Goal: Information Seeking & Learning: Compare options

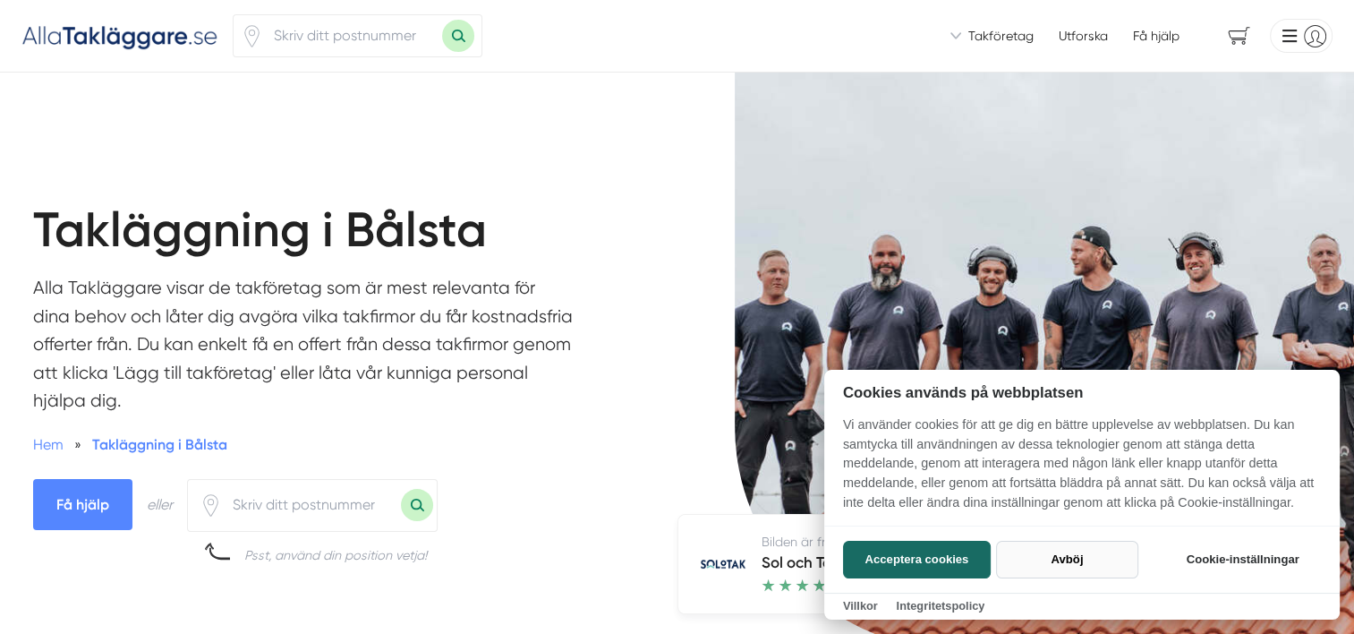
click at [1060, 565] on button "Avböj" at bounding box center [1067, 560] width 142 height 38
checkbox input "false"
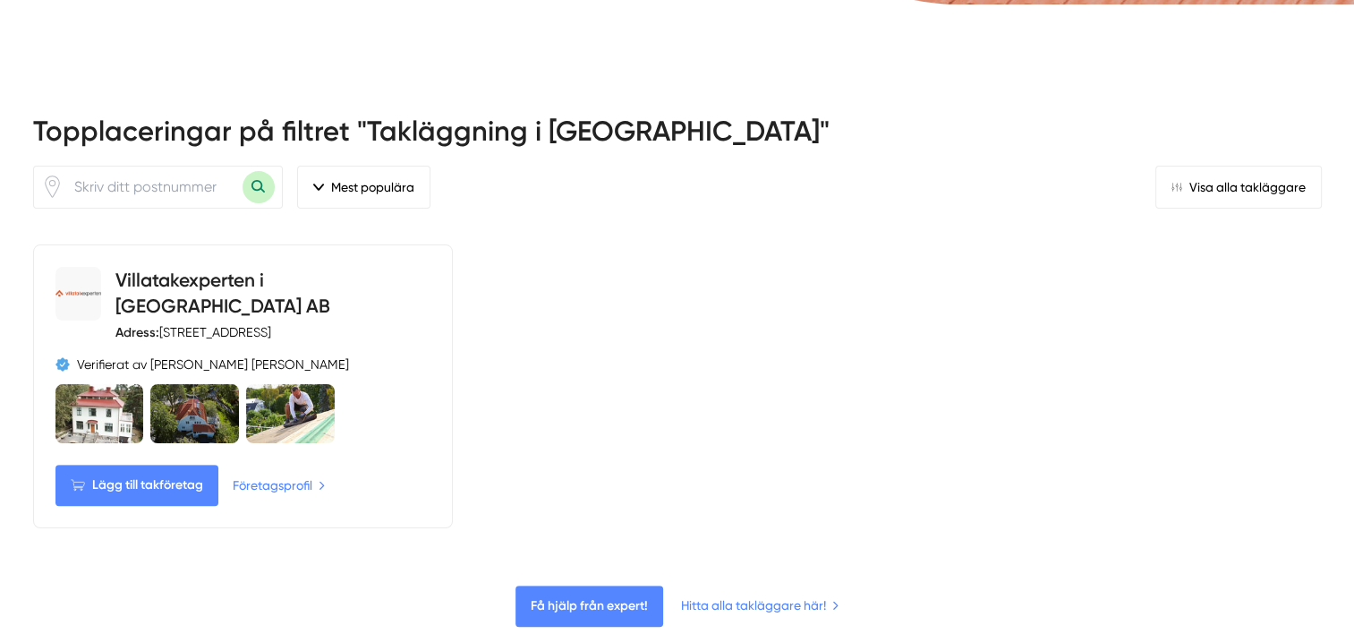
scroll to position [626, 0]
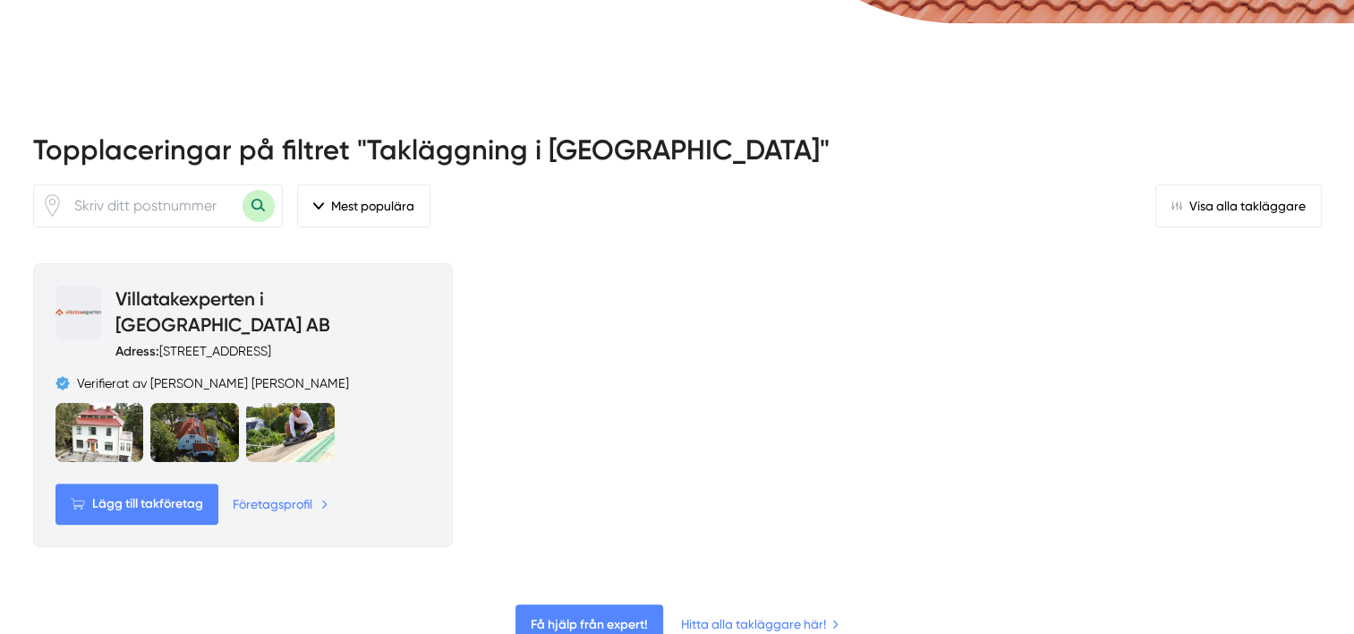
click at [259, 494] on link "Företagsprofil" at bounding box center [281, 504] width 96 height 20
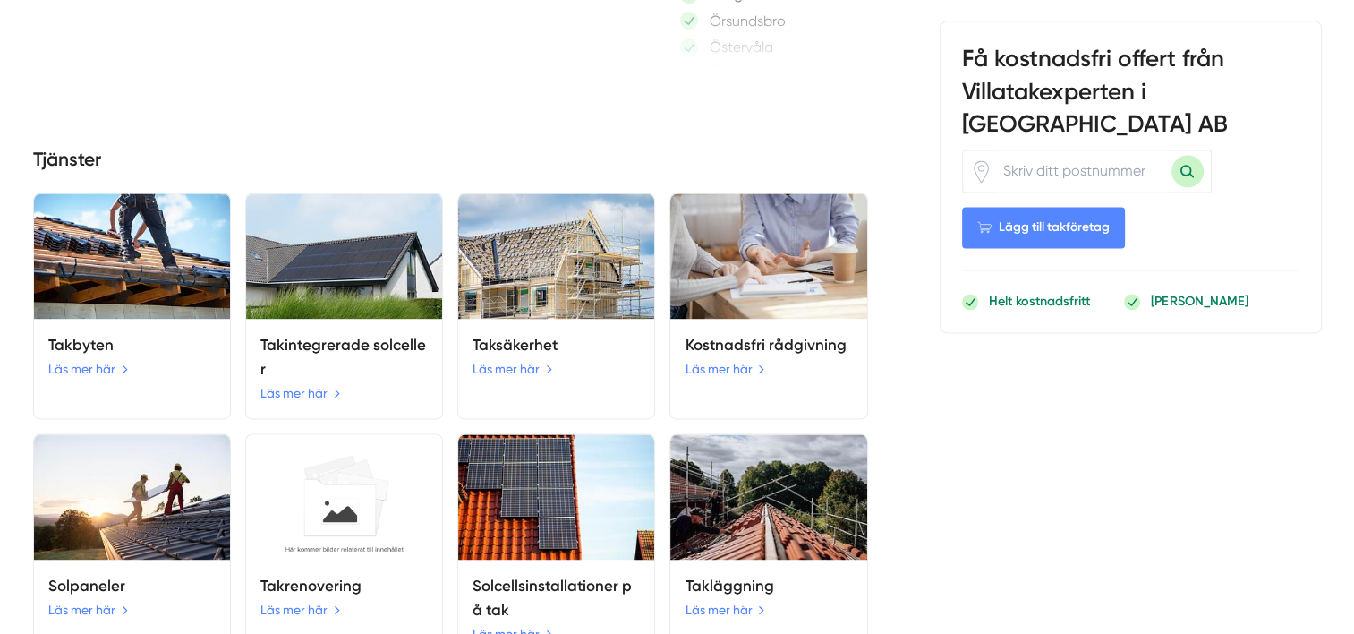
scroll to position [2506, 0]
click at [75, 358] on link "Läs mer här" at bounding box center [89, 368] width 83 height 20
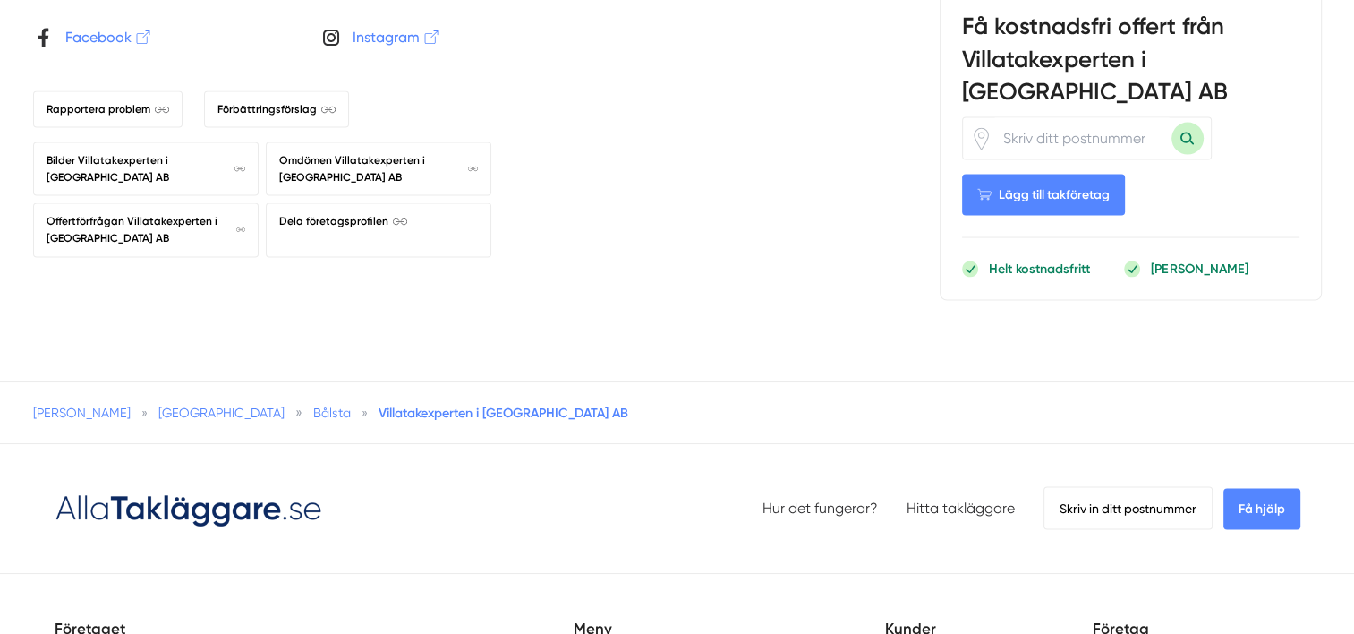
scroll to position [3401, 0]
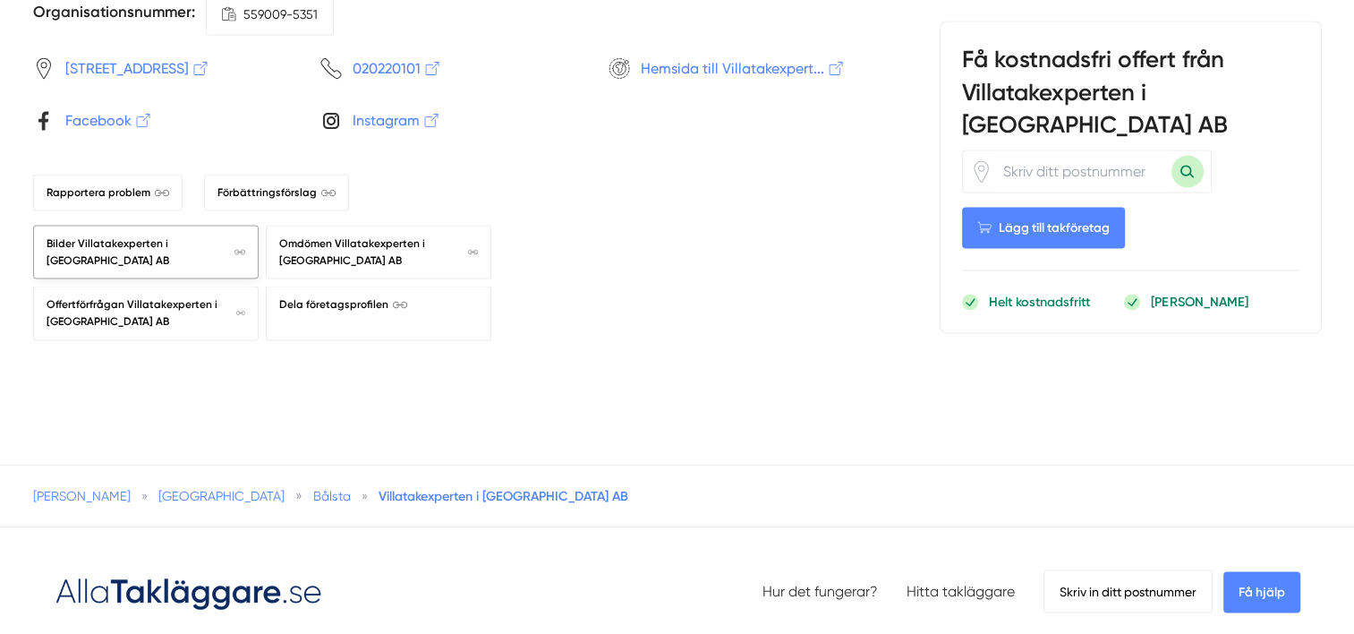
click at [79, 235] on span "Bilder Villatakexperten i [GEOGRAPHIC_DATA] AB" at bounding box center [146, 252] width 199 height 34
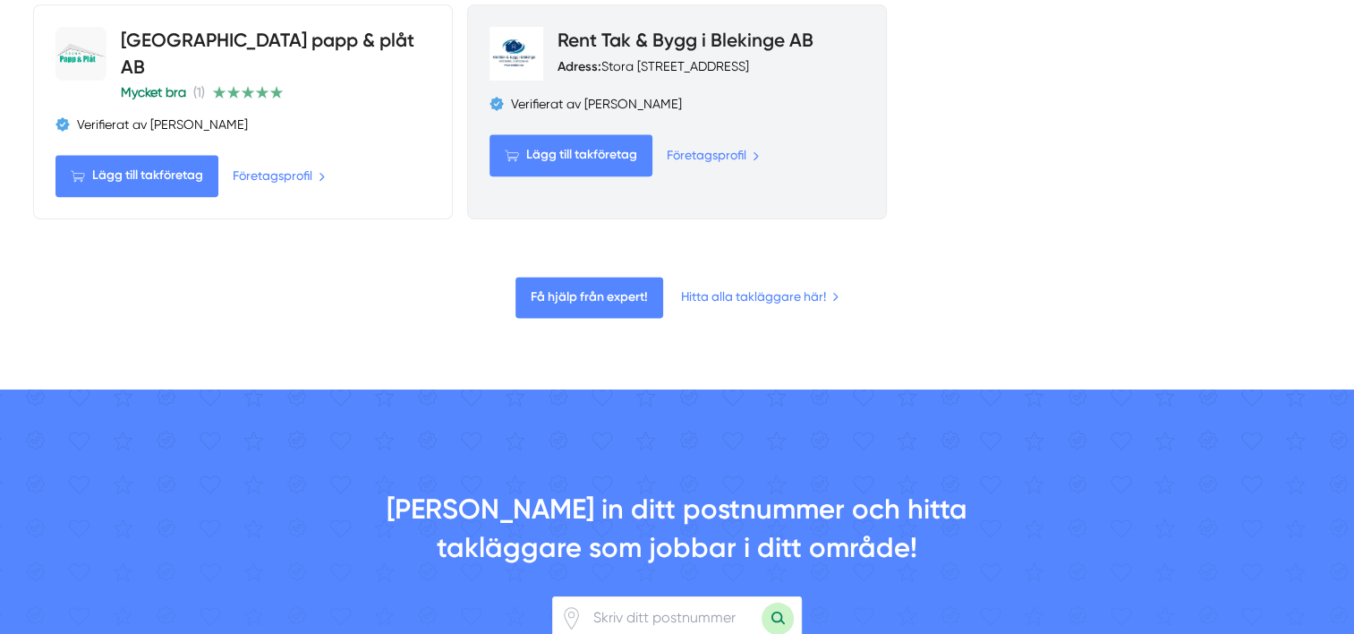
scroll to position [2416, 0]
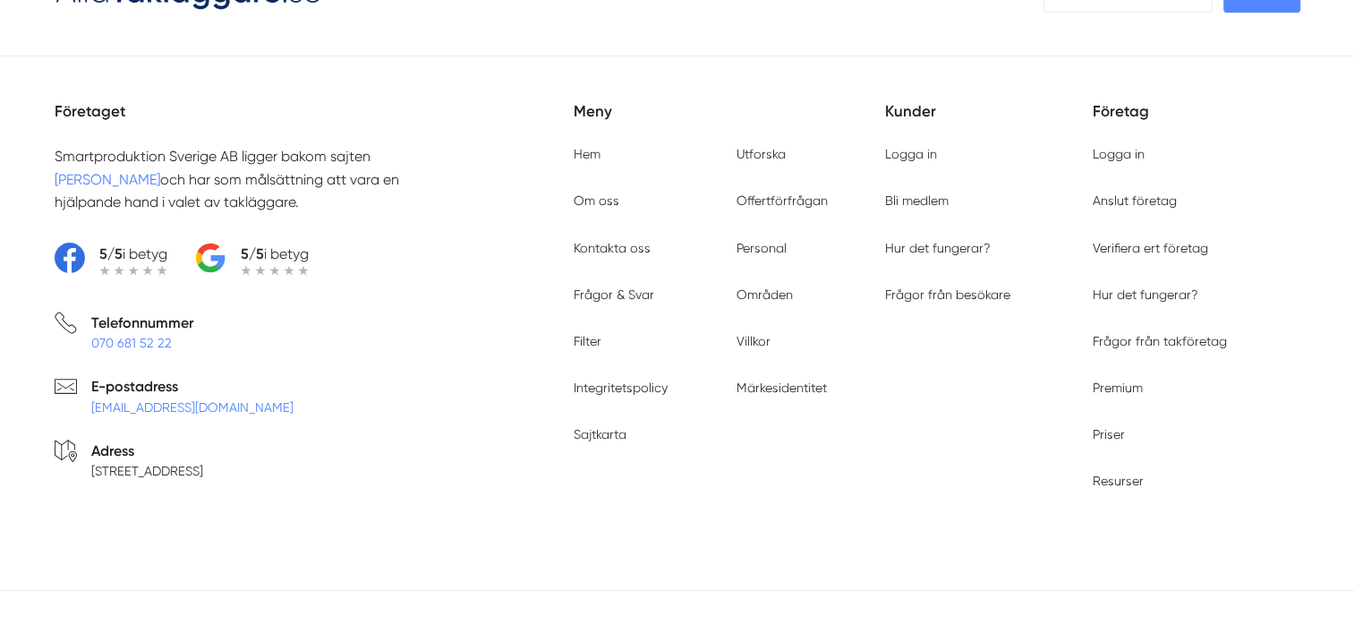
scroll to position [7696, 0]
